Goal: Obtain resource: Obtain resource

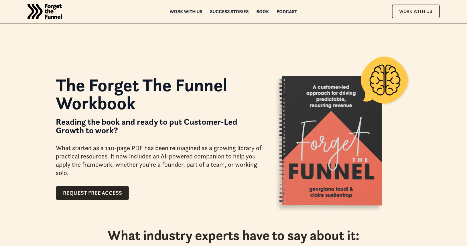
click at [193, 106] on h1 "The Forget The Funnel Workbook" at bounding box center [159, 94] width 206 height 36
click at [197, 96] on h1 "The Forget The Funnel Workbook" at bounding box center [159, 94] width 206 height 36
click at [161, 108] on h1 "The Forget The Funnel Workbook" at bounding box center [159, 94] width 206 height 36
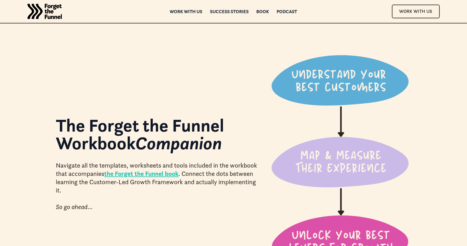
click at [41, 12] on img "home" at bounding box center [44, 11] width 34 height 23
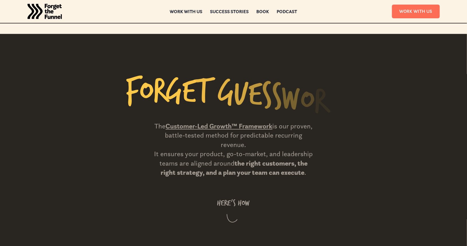
scroll to position [619, 0]
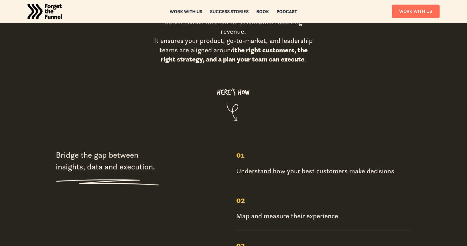
click at [264, 105] on section "F o r g e t G u e s s w o r k The Customer-Led Growth™ Framework is our proven,…" at bounding box center [233, 31] width 467 height 217
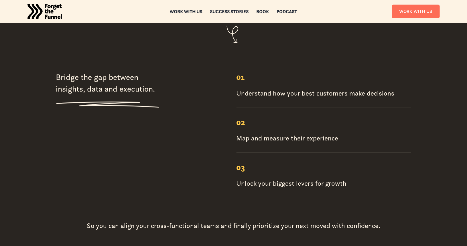
scroll to position [697, 0]
